Goal: Transaction & Acquisition: Obtain resource

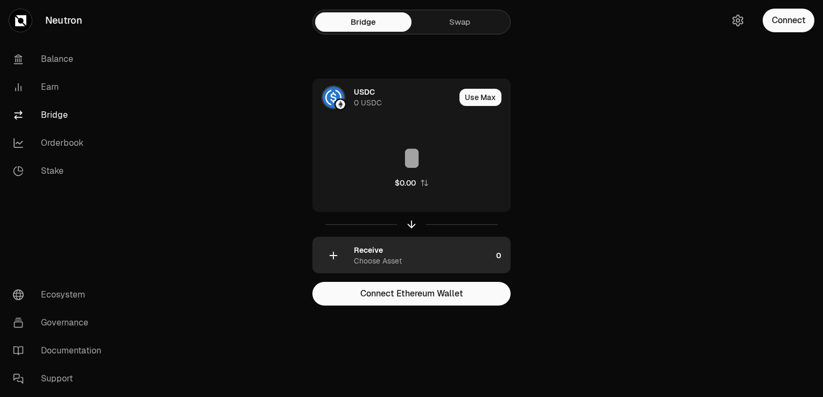
click at [439, 250] on div "Receive Choose Asset" at bounding box center [423, 256] width 138 height 22
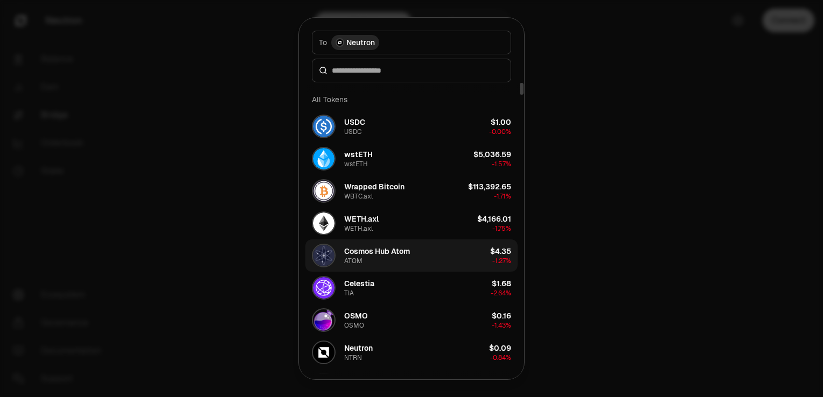
click at [398, 262] on div "Cosmos Hub Atom ATOM" at bounding box center [377, 255] width 66 height 19
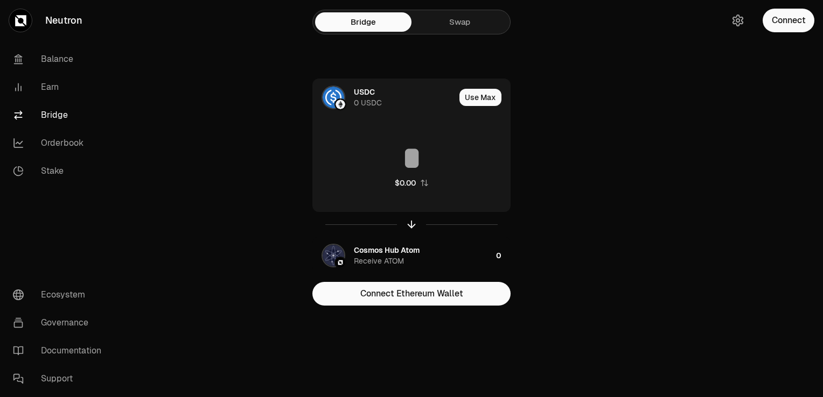
click at [398, 262] on div "Receive ATOM" at bounding box center [379, 261] width 50 height 11
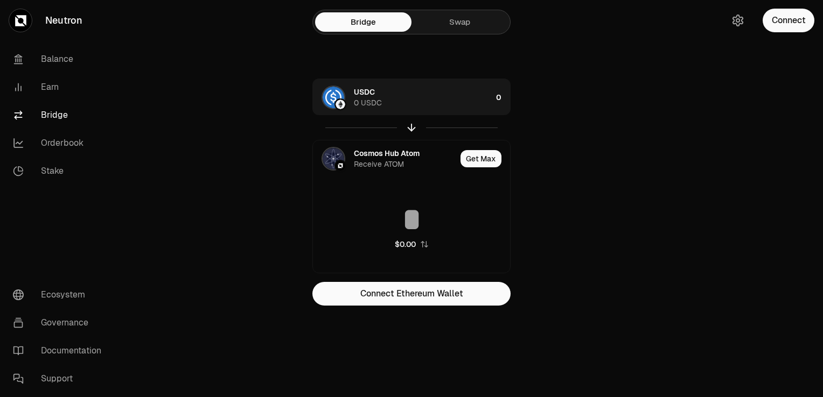
click at [632, 89] on main "Bridge Swap USDC 0 USDC 0 Cosmos Hub Atom Receive ATOM Get Max $0.00 Connect Et…" at bounding box center [472, 174] width 702 height 349
drag, startPoint x: 632, startPoint y: 89, endPoint x: 602, endPoint y: 94, distance: 29.9
click at [602, 94] on main "Bridge Swap USDC 0 USDC 0 Cosmos Hub Atom Receive ATOM Get Max $0.00 Connect Et…" at bounding box center [472, 174] width 702 height 349
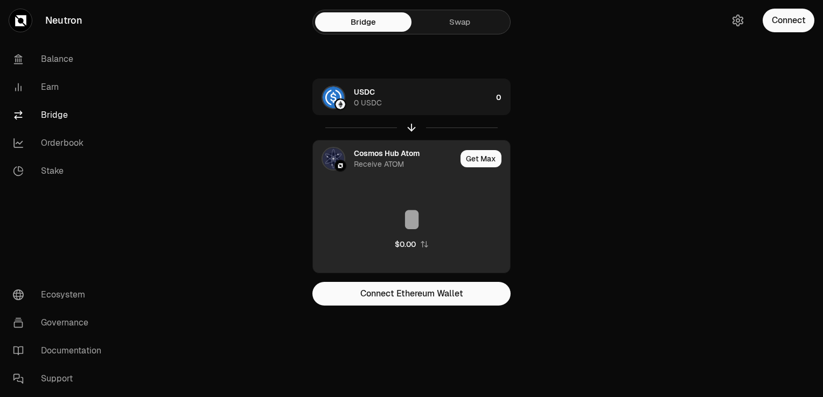
click at [424, 165] on div "Cosmos Hub Atom Receive ATOM" at bounding box center [405, 159] width 102 height 22
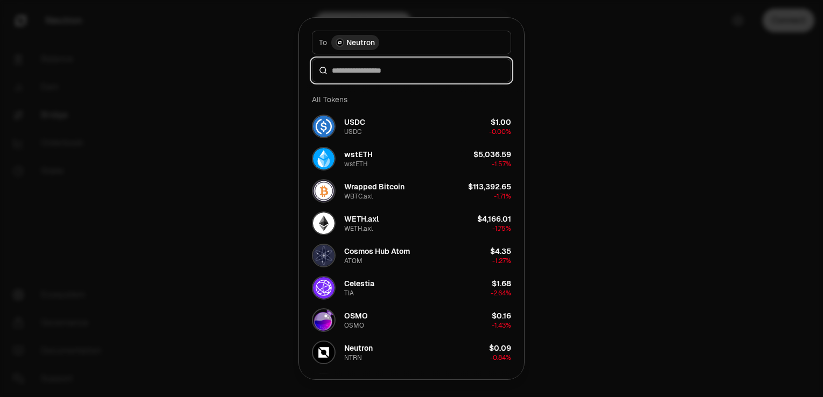
click at [416, 72] on input at bounding box center [418, 70] width 172 height 11
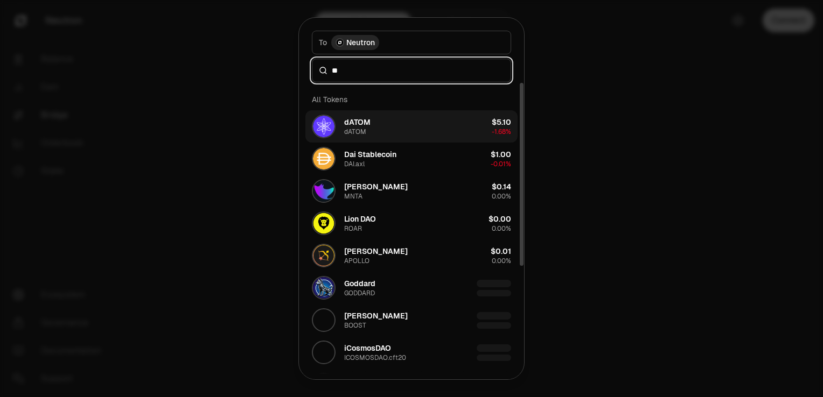
type input "**"
click at [411, 133] on button "dATOM dATOM $5.10 -1.68%" at bounding box center [411, 126] width 212 height 32
